Goal: Check status: Check status

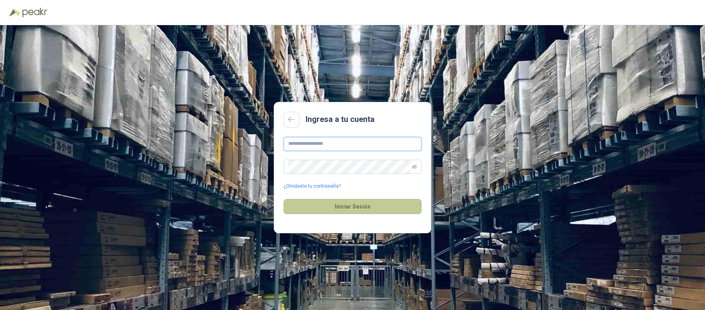
type input "**********"
click at [376, 207] on button "Iniciar Sesión" at bounding box center [352, 206] width 138 height 15
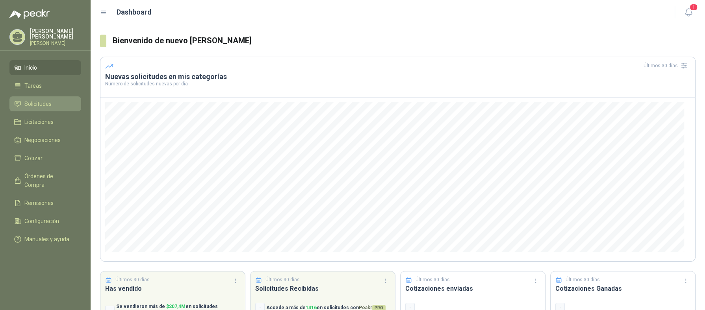
click at [52, 107] on li "Solicitudes" at bounding box center [45, 104] width 62 height 9
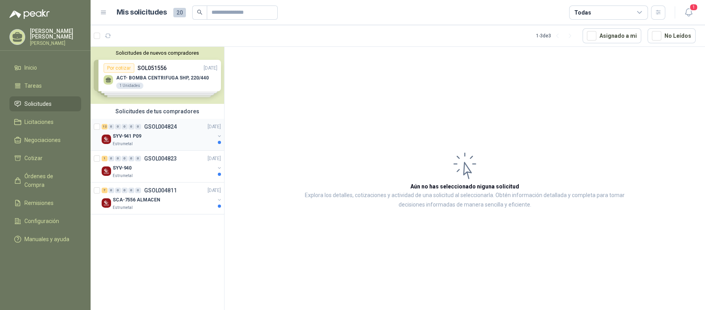
click at [161, 133] on div "SYV-941 P09" at bounding box center [164, 136] width 102 height 9
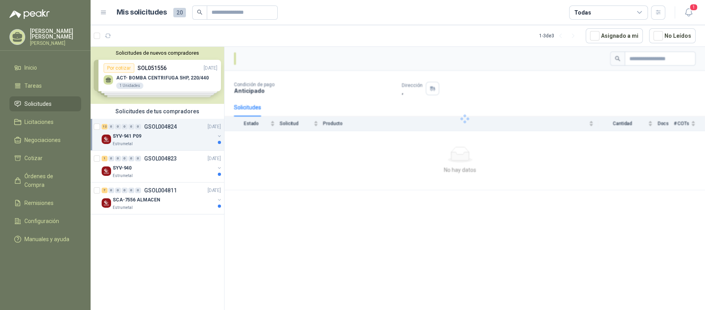
click at [221, 136] on button "button" at bounding box center [219, 136] width 6 height 6
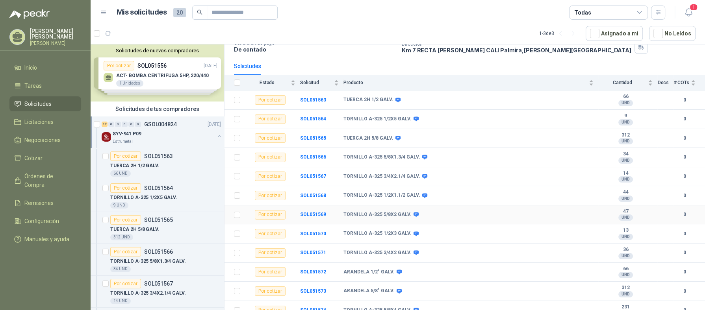
scroll to position [71, 0]
